Goal: Find specific page/section: Find specific page/section

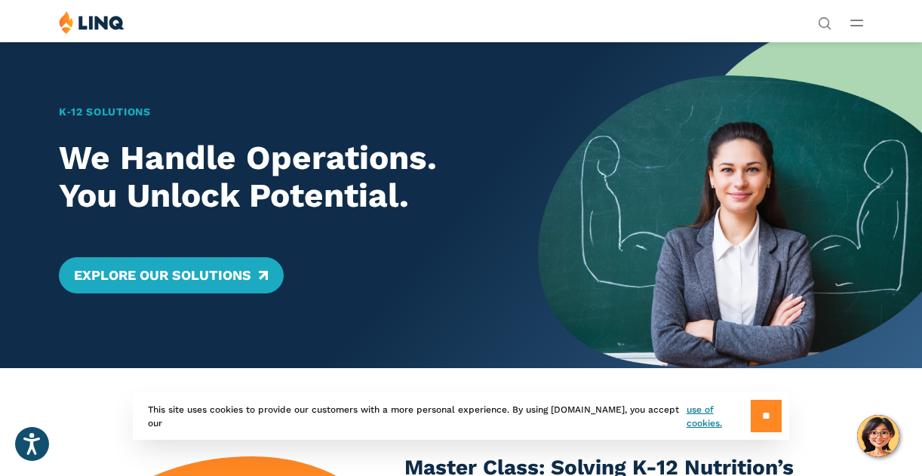
click at [757, 422] on input "**" at bounding box center [766, 416] width 31 height 32
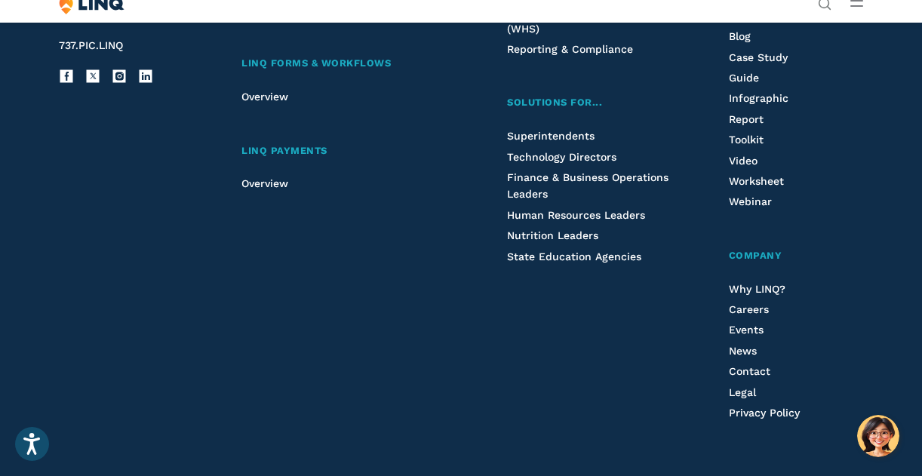
scroll to position [3771, 0]
click at [729, 315] on span "Careers" at bounding box center [749, 308] width 40 height 12
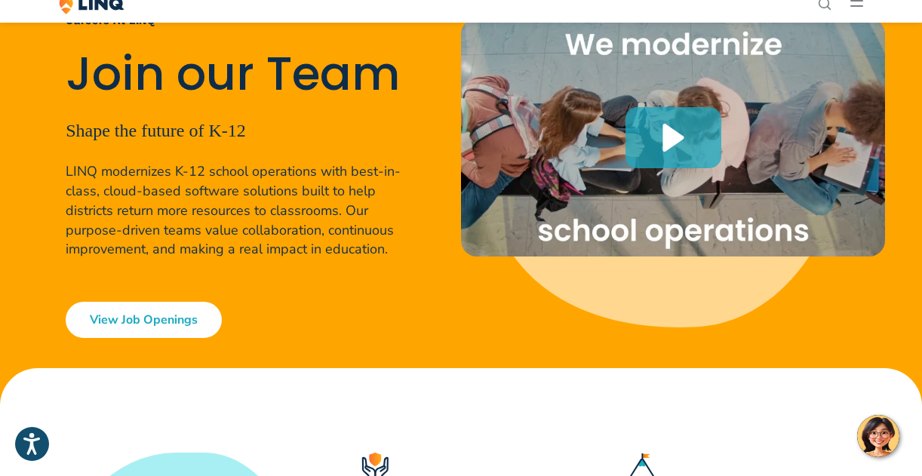
scroll to position [132, 0]
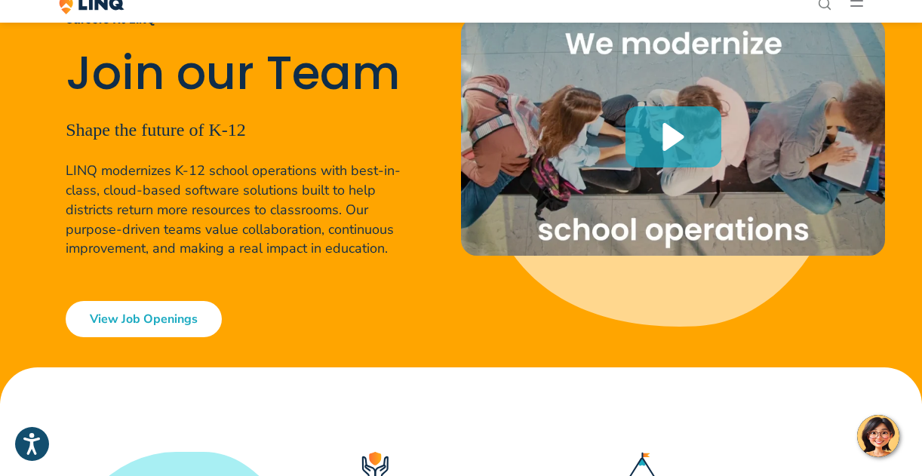
click at [178, 315] on link "View Job Openings" at bounding box center [144, 319] width 156 height 36
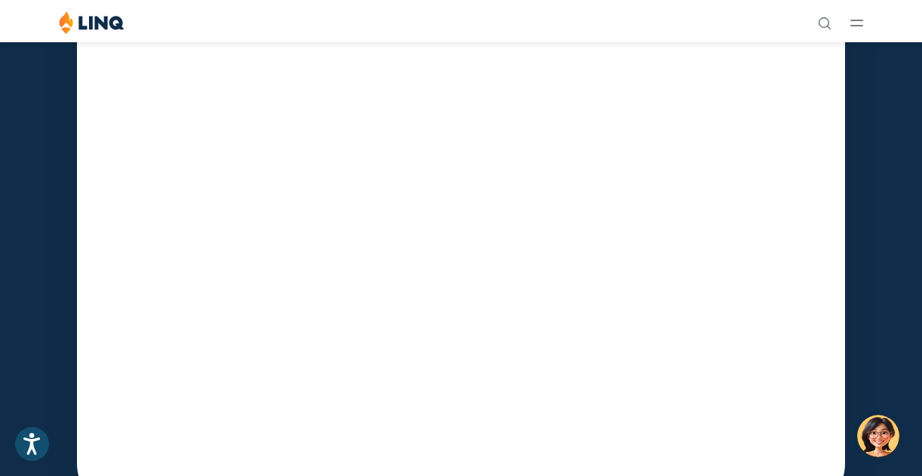
scroll to position [4911, 0]
